Goal: Task Accomplishment & Management: Manage account settings

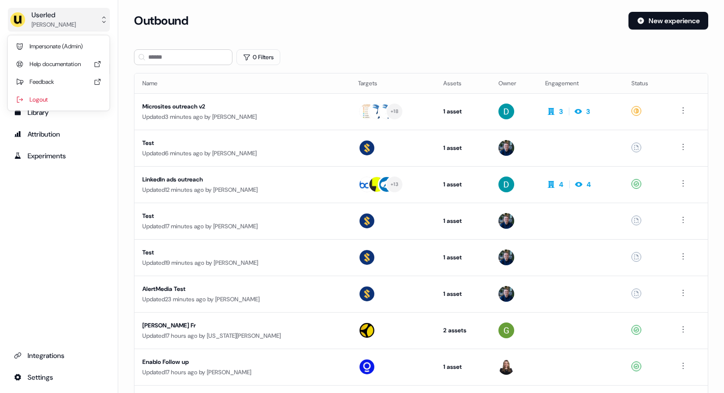
click at [52, 18] on div "Userled" at bounding box center [54, 15] width 44 height 10
click at [51, 44] on div "Impersonate (Admin)" at bounding box center [59, 46] width 94 height 18
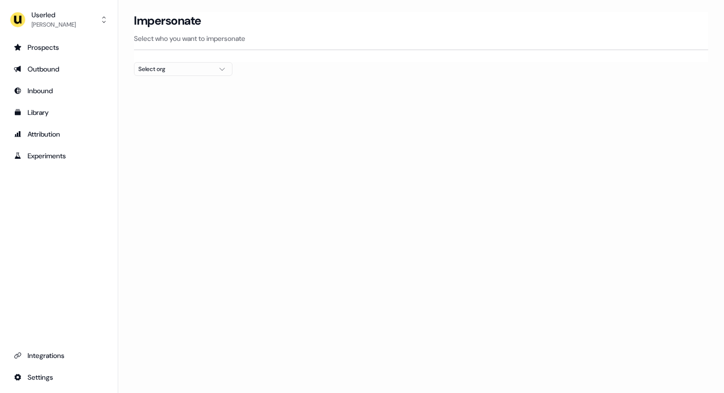
click at [180, 72] on div "Select org" at bounding box center [175, 69] width 74 height 10
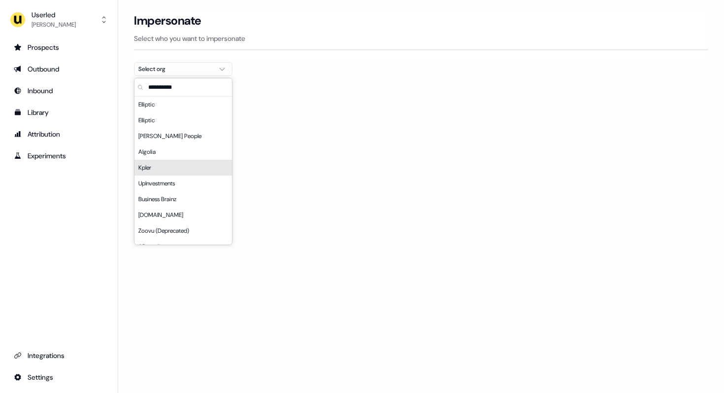
click at [170, 167] on div "Kpler" at bounding box center [184, 168] width 98 height 16
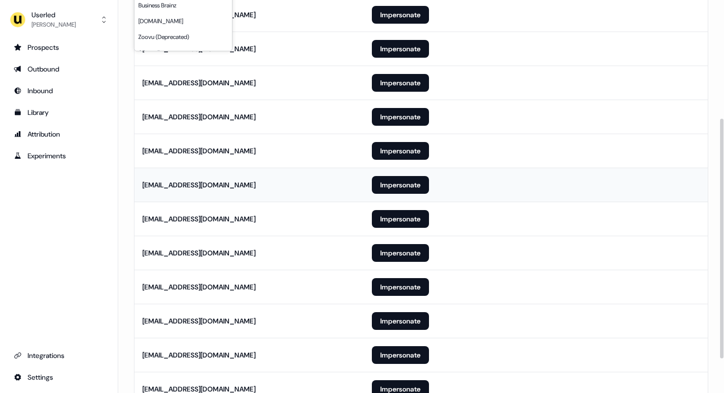
scroll to position [194, 0]
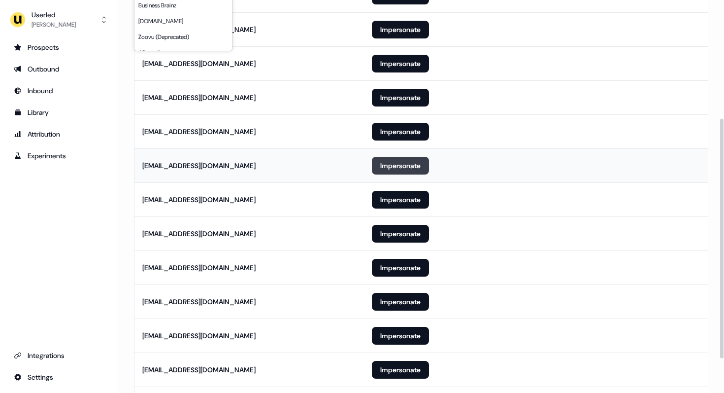
click at [408, 165] on button "Impersonate" at bounding box center [400, 166] width 57 height 18
